Goal: Task Accomplishment & Management: Use online tool/utility

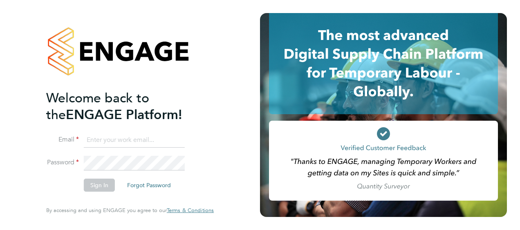
type input "[PERSON_NAME][EMAIL_ADDRESS][PERSON_NAME][DOMAIN_NAME]"
click at [99, 188] on button "Sign In" at bounding box center [99, 185] width 31 height 13
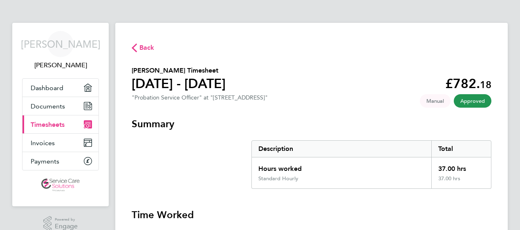
click at [52, 123] on span "Timesheets" at bounding box center [48, 125] width 34 height 8
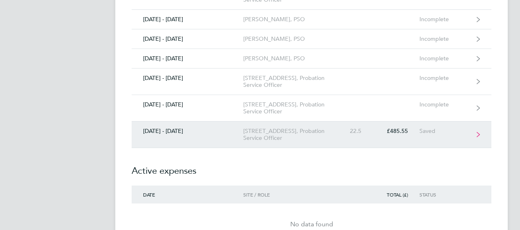
scroll to position [1062, 0]
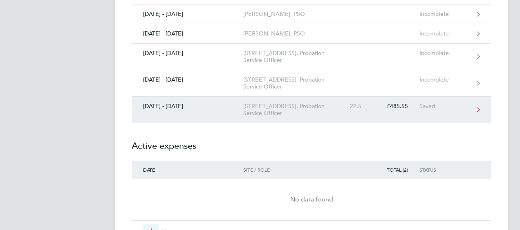
click at [219, 106] on link "[DATE] - [DATE] [STREET_ADDRESS], Probation Service Officer 22.5 £485.55 Saved" at bounding box center [312, 110] width 360 height 27
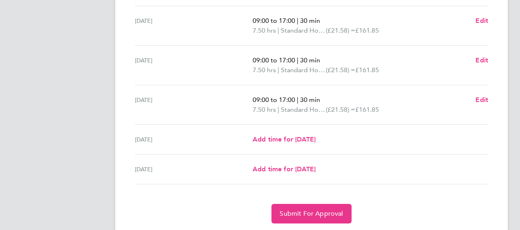
scroll to position [313, 0]
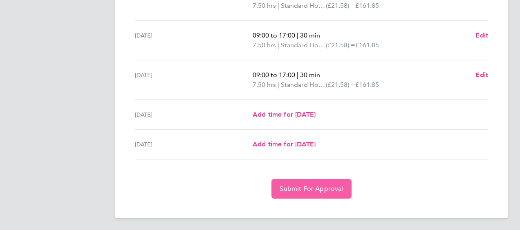
click at [306, 189] on span "Submit For Approval" at bounding box center [311, 189] width 63 height 8
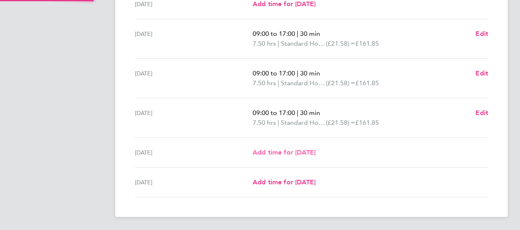
scroll to position [273, 0]
